Goal: Navigation & Orientation: Find specific page/section

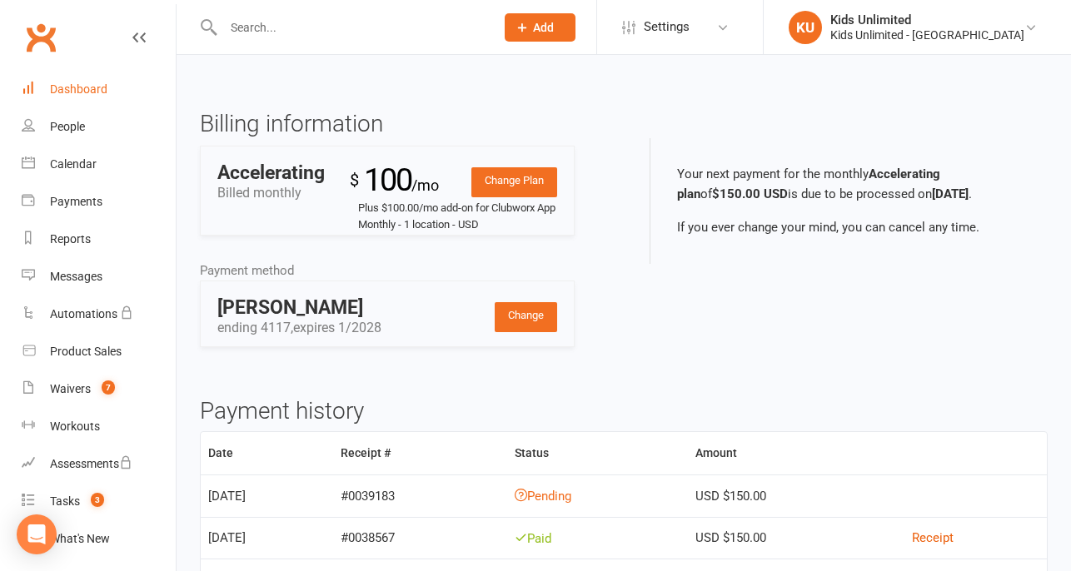
click at [67, 82] on div "Dashboard" at bounding box center [78, 88] width 57 height 13
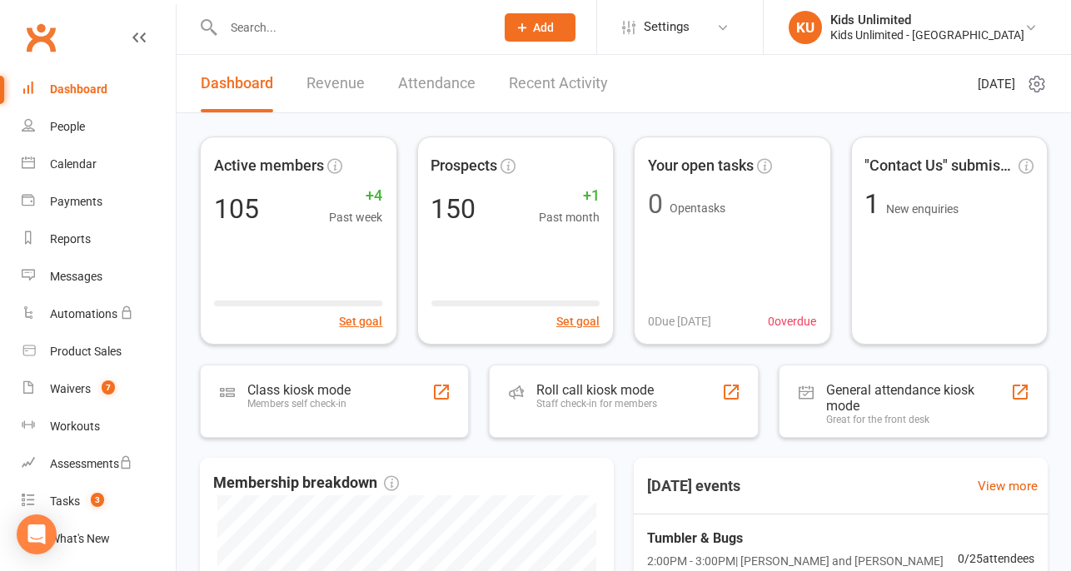
click at [311, 87] on link "Revenue" at bounding box center [335, 83] width 58 height 57
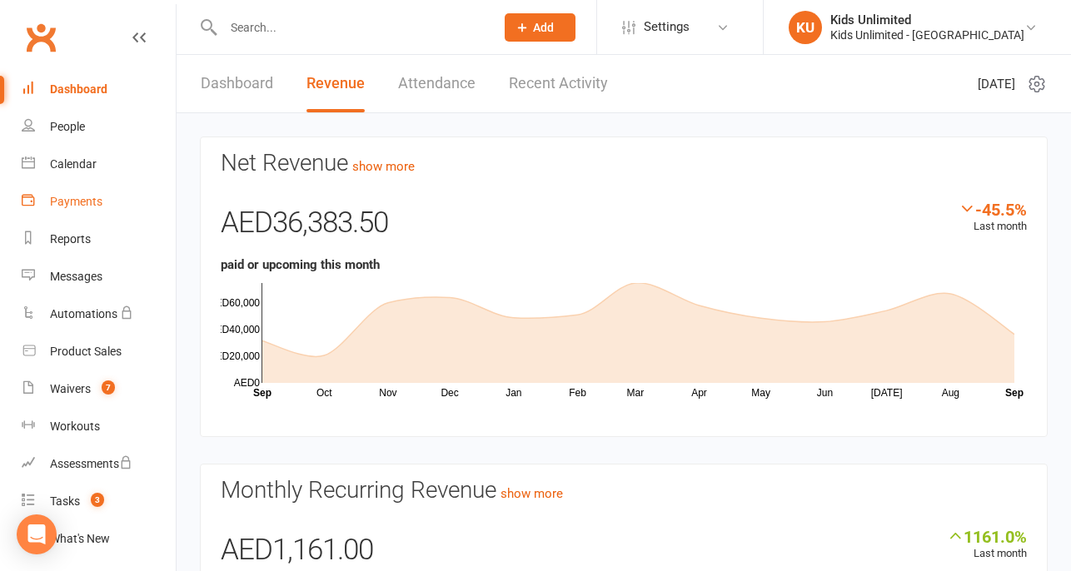
click at [58, 204] on div "Payments" at bounding box center [76, 201] width 52 height 13
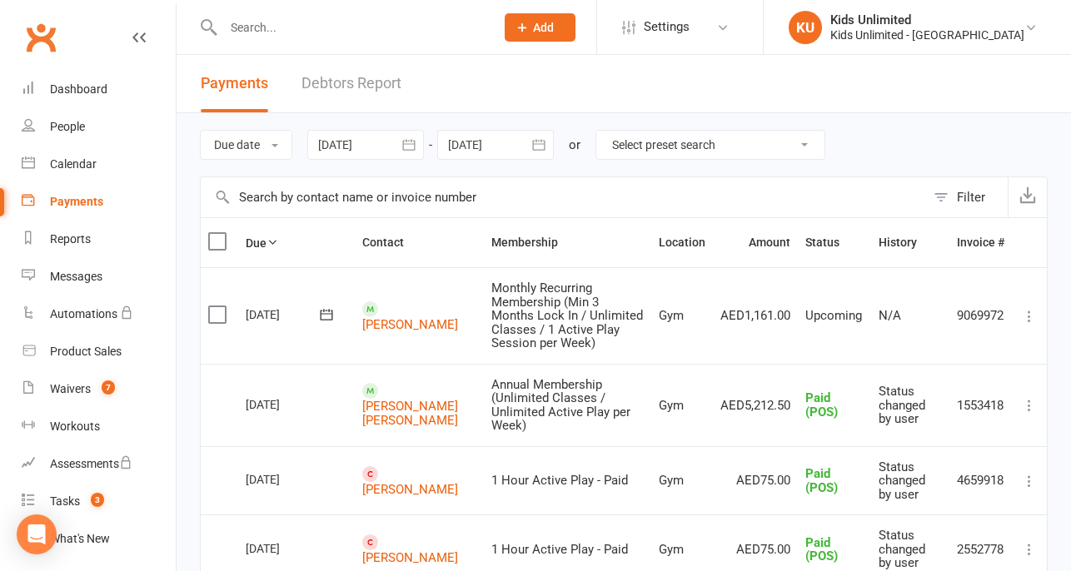
click at [359, 142] on div at bounding box center [365, 145] width 117 height 30
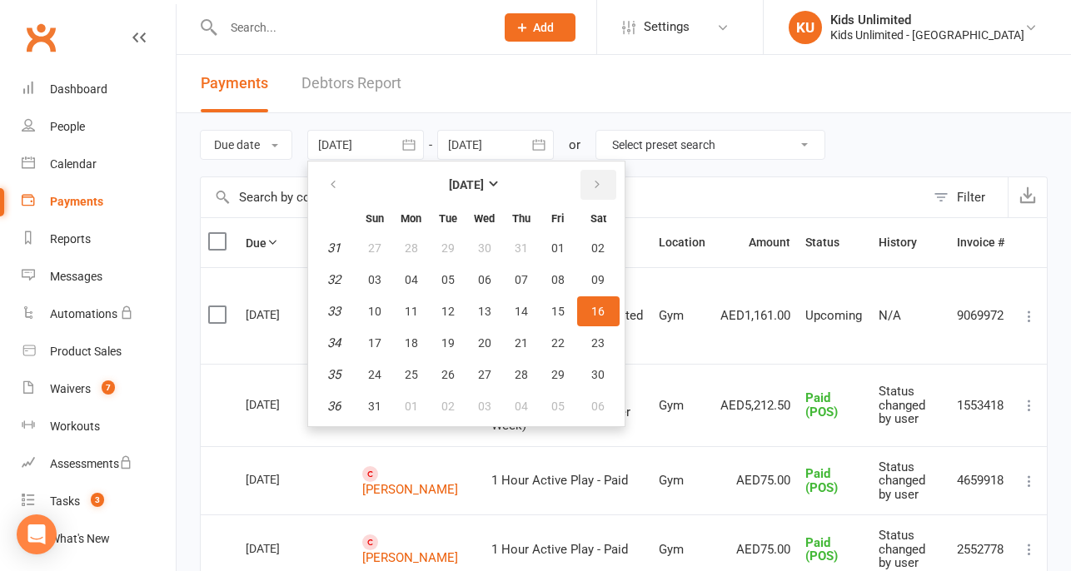
click at [591, 181] on icon "button" at bounding box center [597, 184] width 12 height 13
click at [405, 241] on span "01" at bounding box center [411, 247] width 13 height 13
type input "[DATE]"
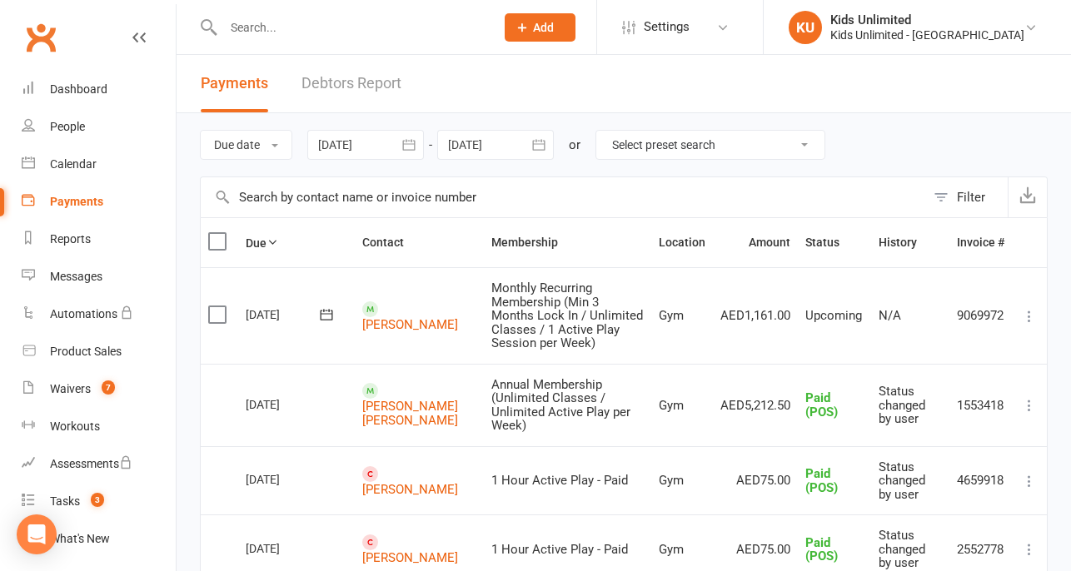
click at [485, 147] on div at bounding box center [495, 145] width 117 height 30
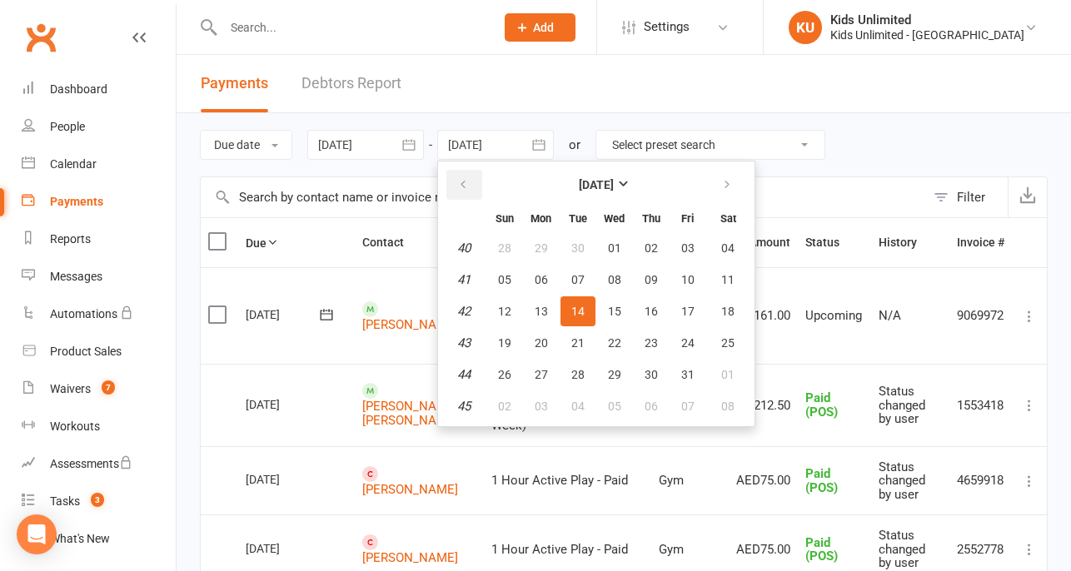
click at [461, 187] on icon "button" at bounding box center [463, 184] width 12 height 13
click at [579, 305] on span "16" at bounding box center [577, 311] width 13 height 13
type input "[DATE]"
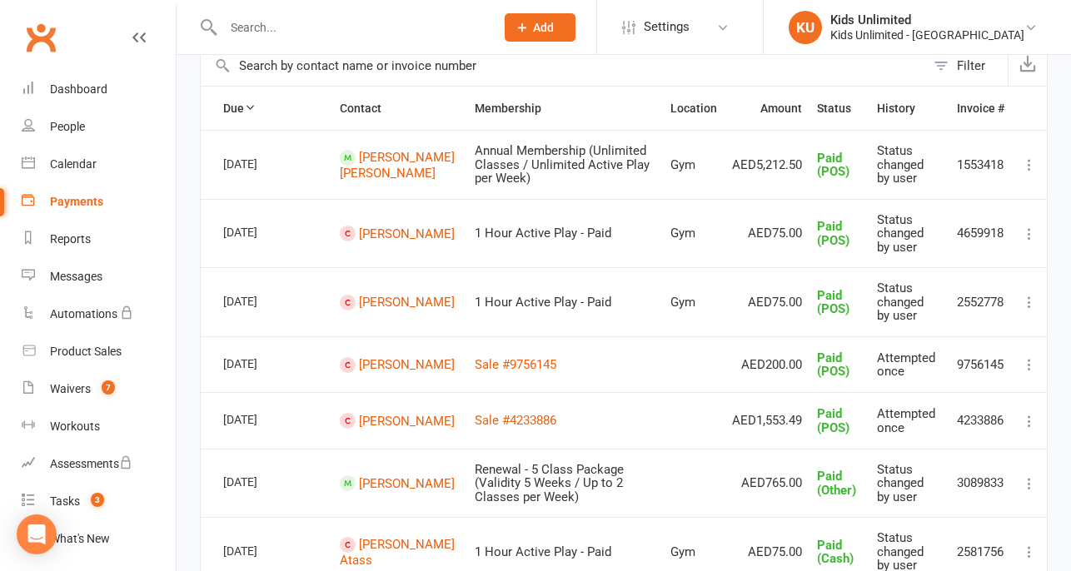
scroll to position [59, 0]
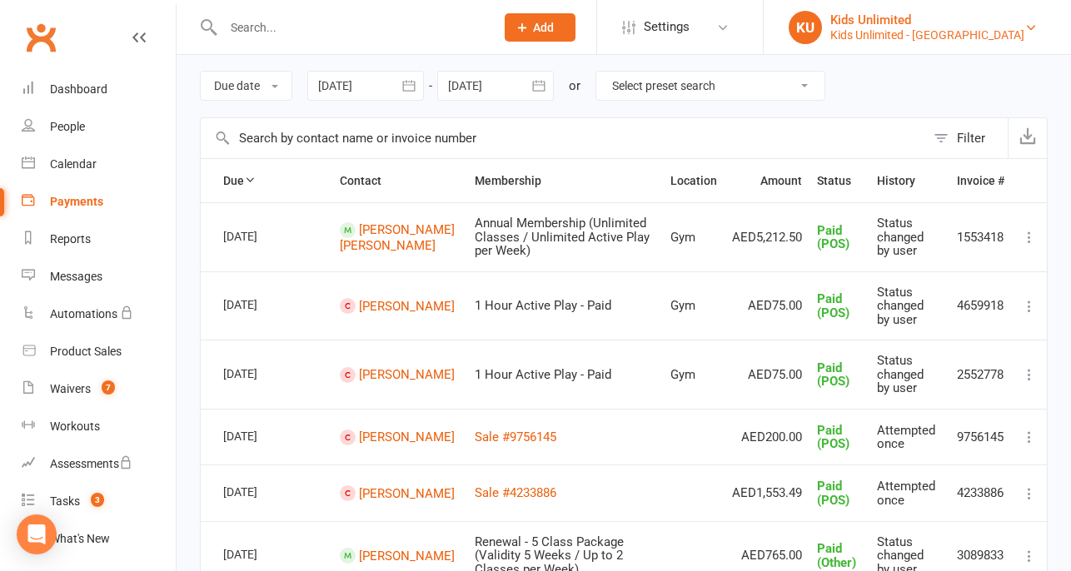
click at [913, 21] on div "Kids Unlimited" at bounding box center [927, 19] width 194 height 15
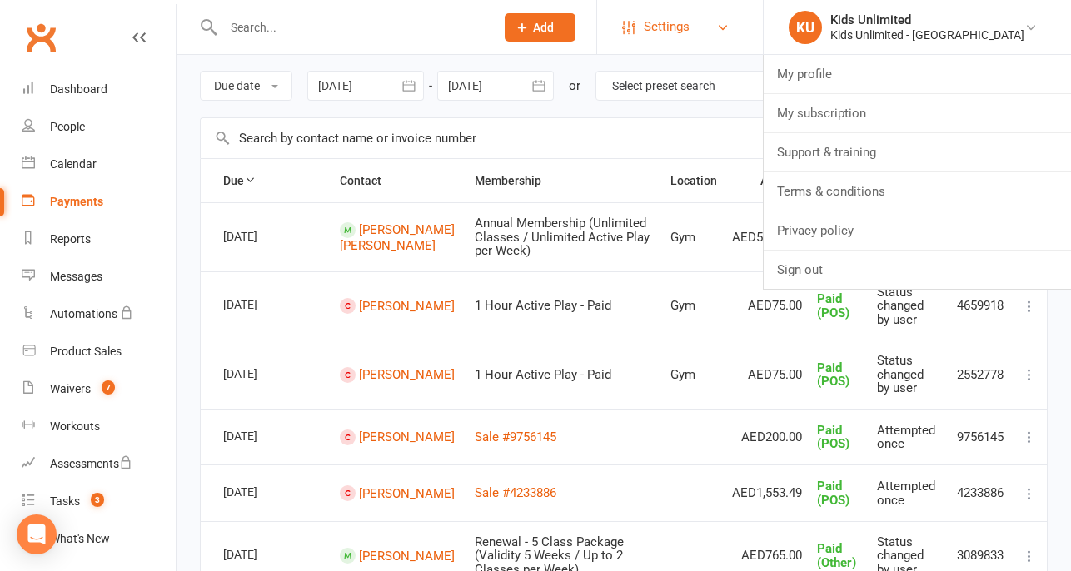
click at [689, 26] on span "Settings" at bounding box center [667, 26] width 46 height 37
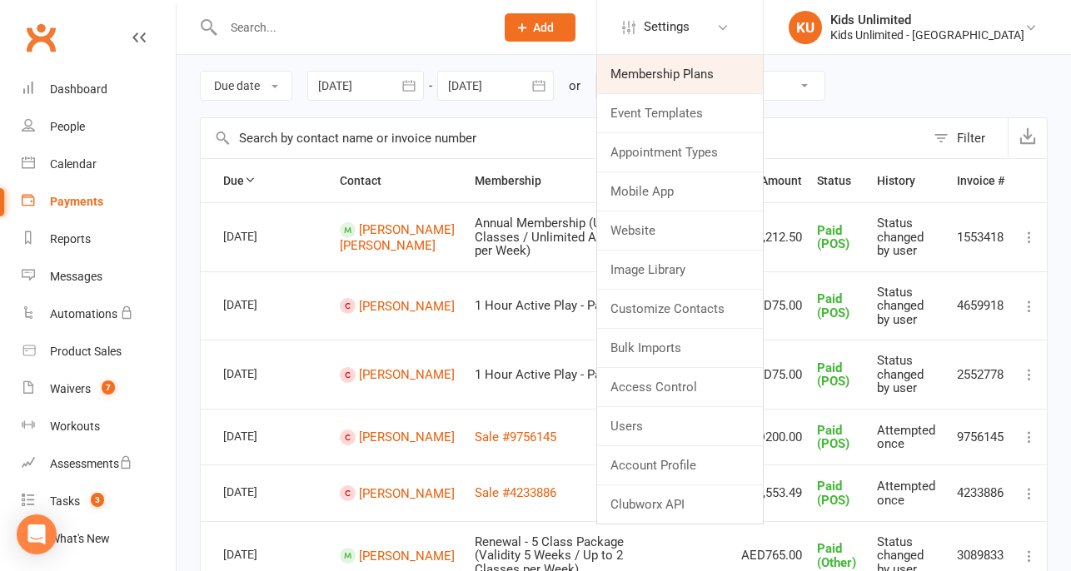
click at [699, 73] on link "Membership Plans" at bounding box center [680, 74] width 166 height 38
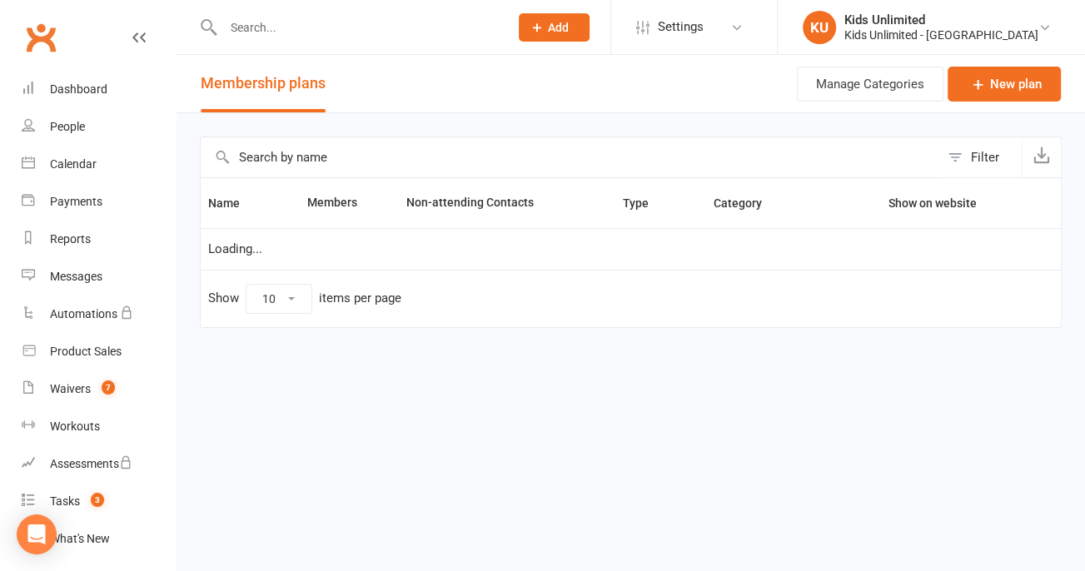
select select "100"
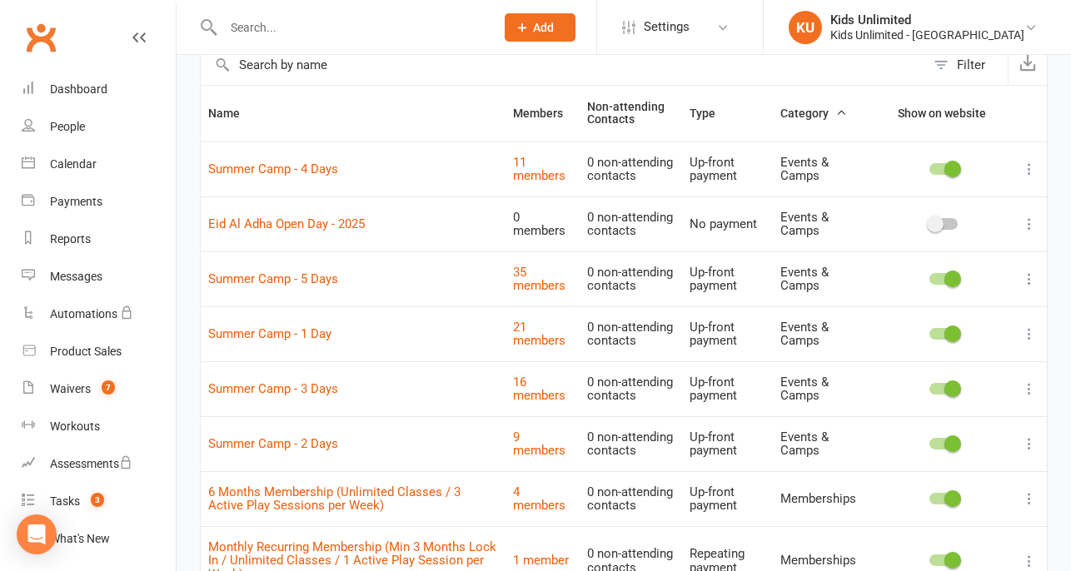
scroll to position [370, 0]
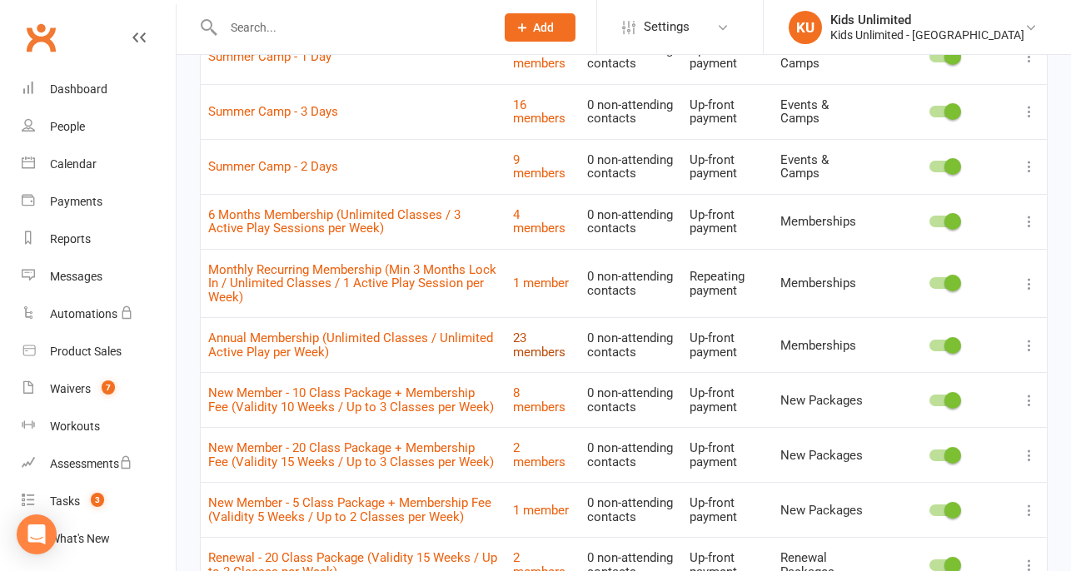
click at [517, 346] on link "23 members" at bounding box center [539, 345] width 52 height 29
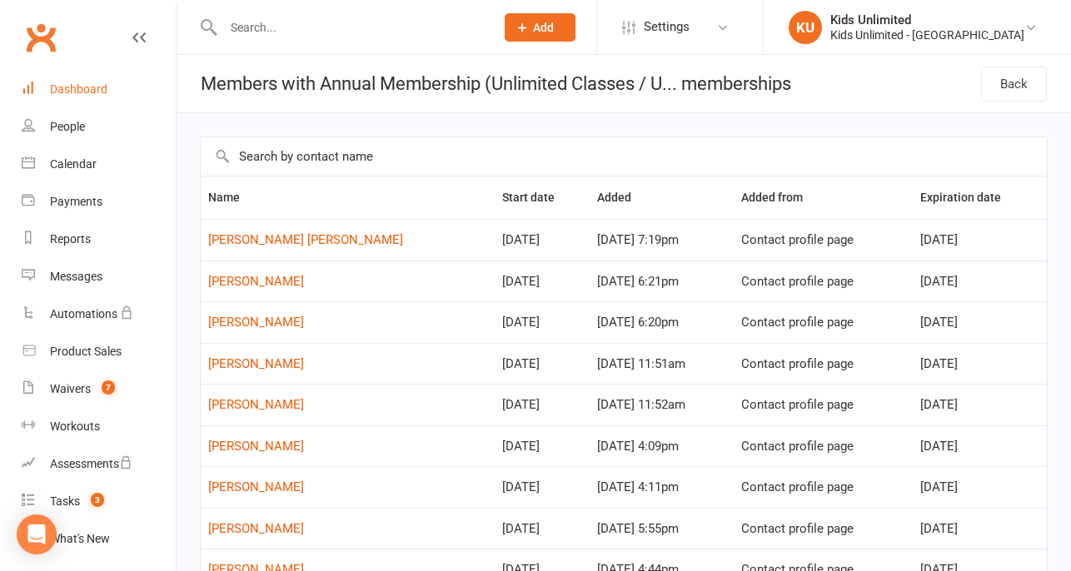
click at [84, 84] on div "Dashboard" at bounding box center [78, 88] width 57 height 13
